Goal: Task Accomplishment & Management: Manage account settings

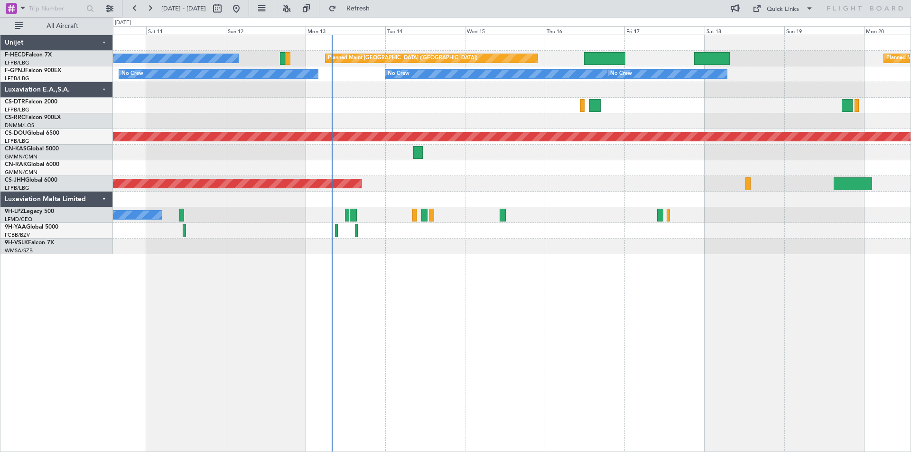
click at [490, 174] on div at bounding box center [511, 168] width 797 height 16
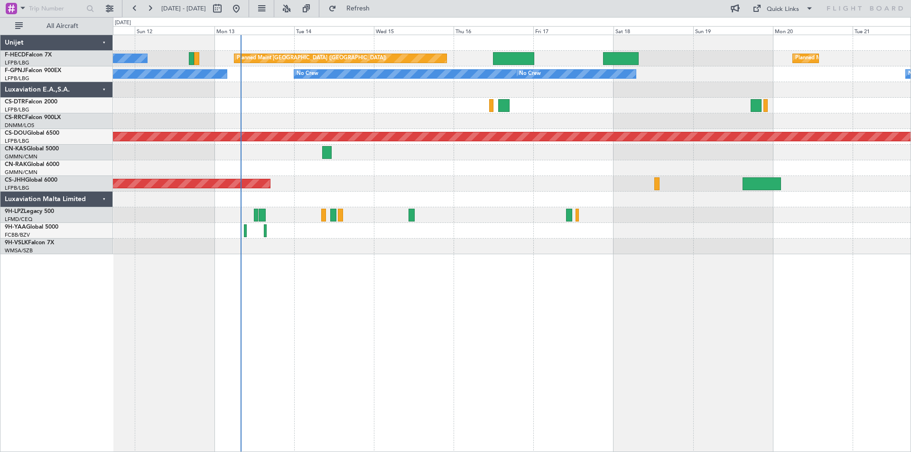
click at [659, 86] on div "Planned Maint [GEOGRAPHIC_DATA] ([GEOGRAPHIC_DATA]) No Crew Planned Maint [GEOG…" at bounding box center [511, 144] width 797 height 219
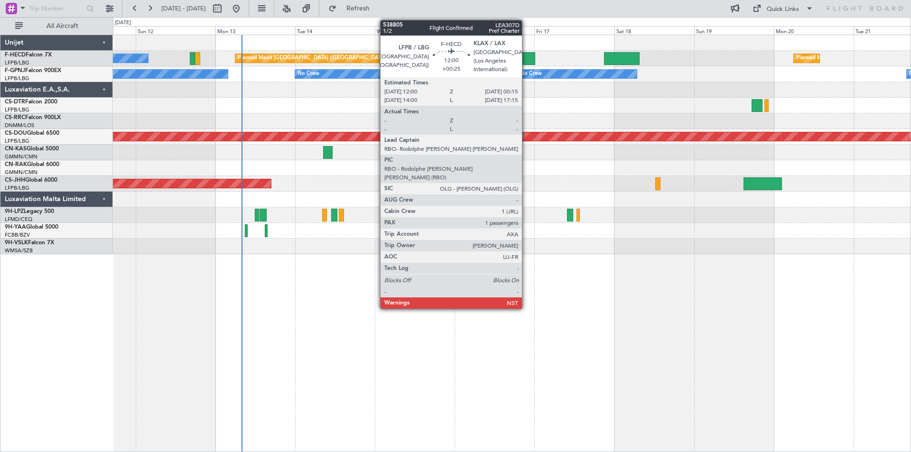
click at [526, 58] on div at bounding box center [514, 58] width 41 height 13
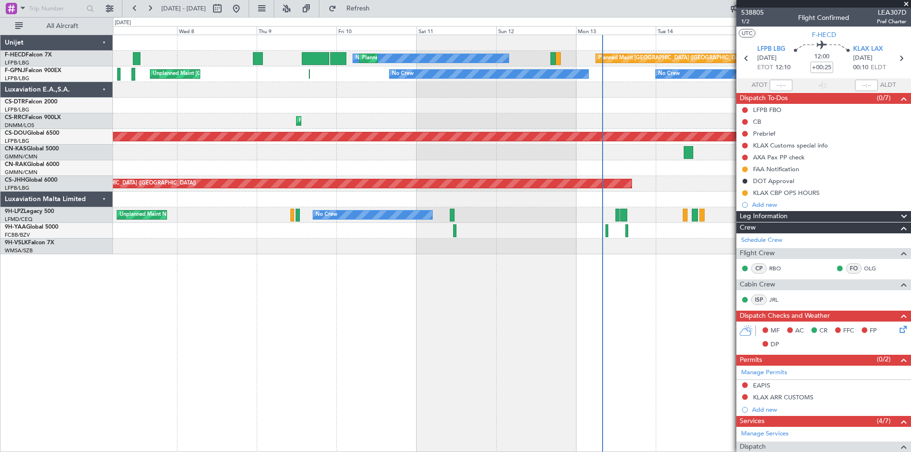
click at [554, 104] on div at bounding box center [511, 106] width 797 height 16
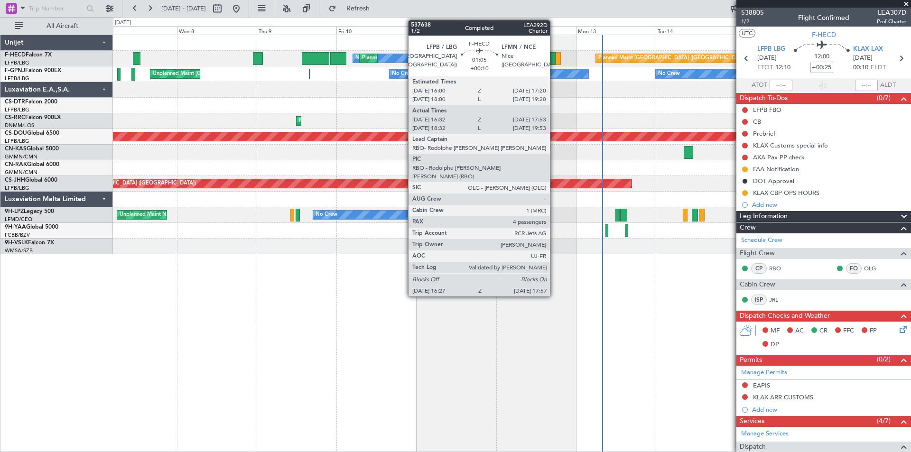
click at [554, 60] on div at bounding box center [552, 58] width 5 height 13
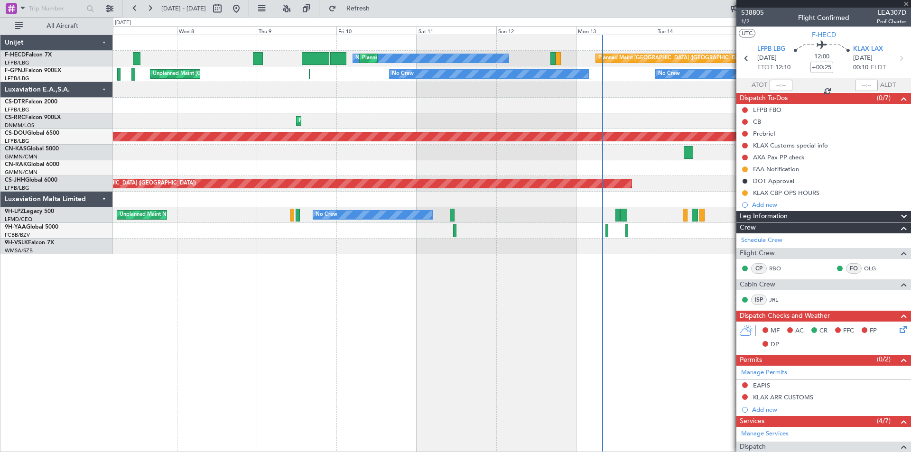
type input "+00:10"
type input "16:42"
type input "17:48"
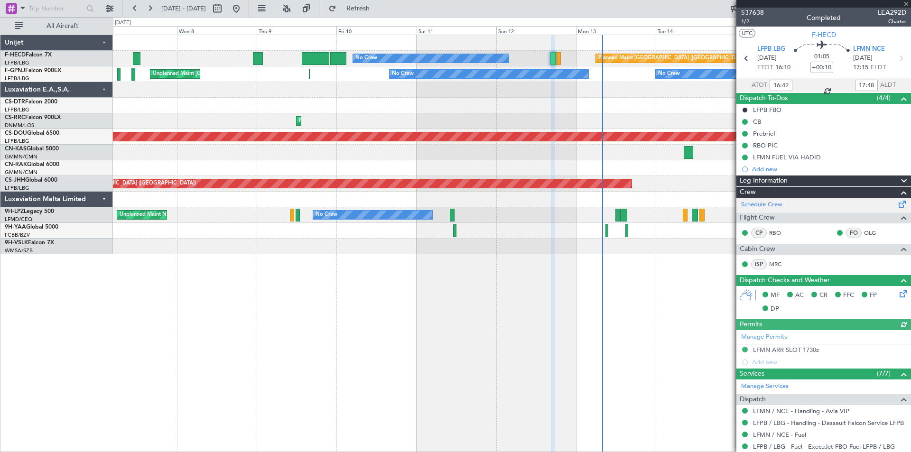
click at [750, 203] on link "Schedule Crew" at bounding box center [761, 204] width 41 height 9
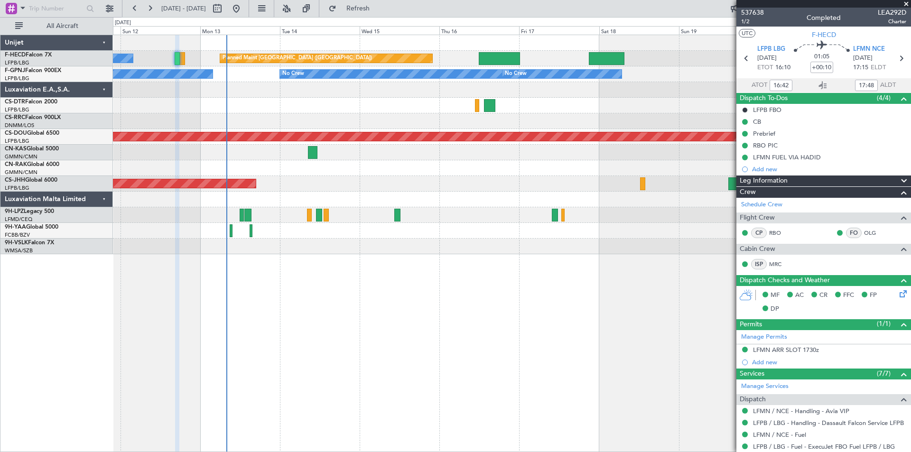
click at [305, 322] on div "Planned Maint [GEOGRAPHIC_DATA] ([GEOGRAPHIC_DATA]) No Crew Planned Maint [GEOG…" at bounding box center [512, 243] width 798 height 417
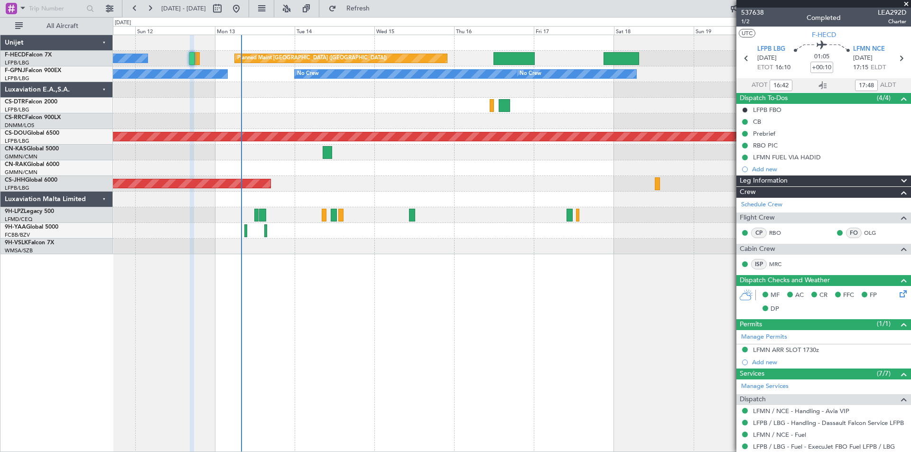
click at [906, 3] on span at bounding box center [905, 4] width 9 height 9
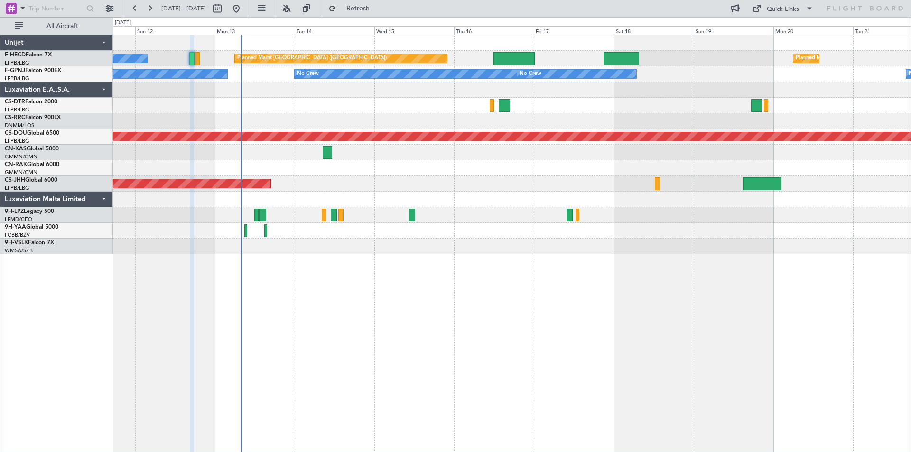
type input "0"
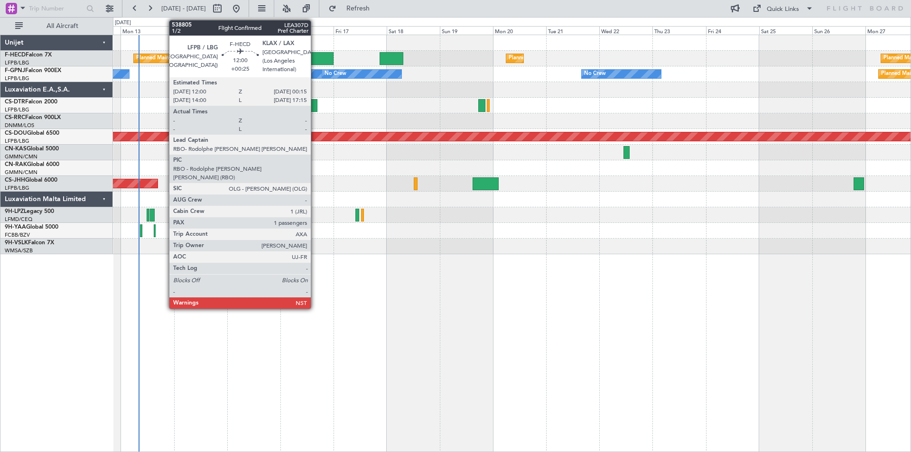
click at [315, 58] on div at bounding box center [320, 58] width 28 height 13
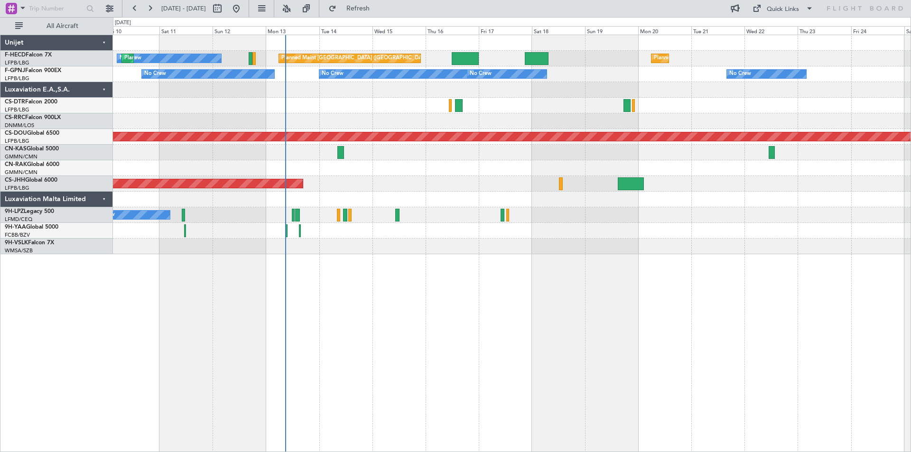
click at [486, 100] on div at bounding box center [511, 106] width 797 height 16
